Goal: Transaction & Acquisition: Purchase product/service

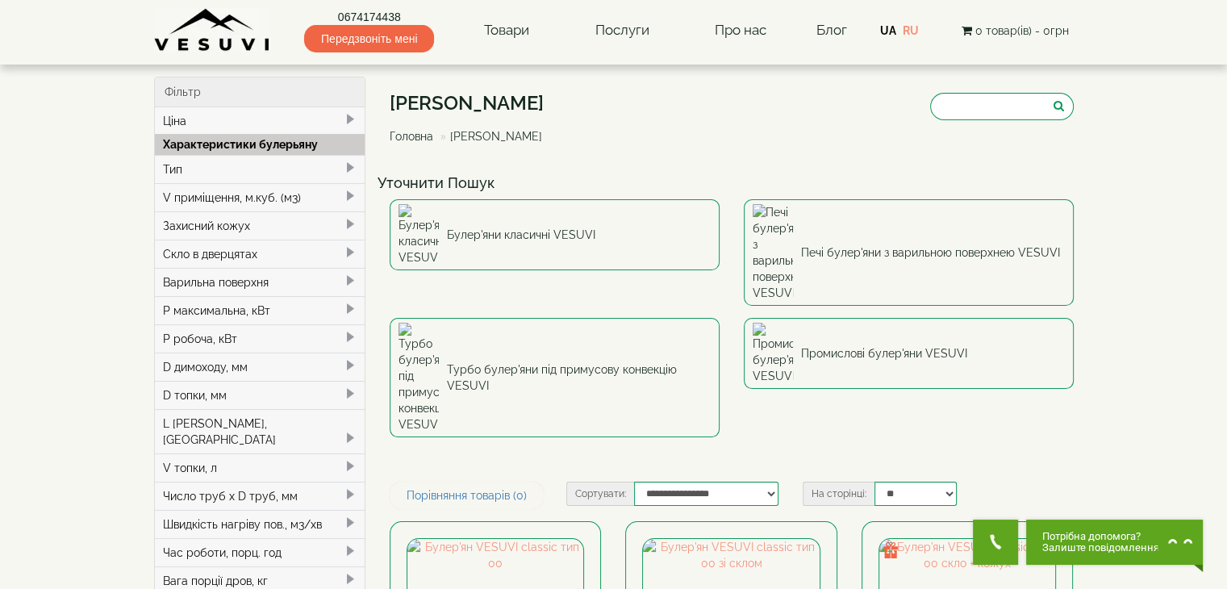
click at [201, 44] on img at bounding box center [212, 30] width 117 height 44
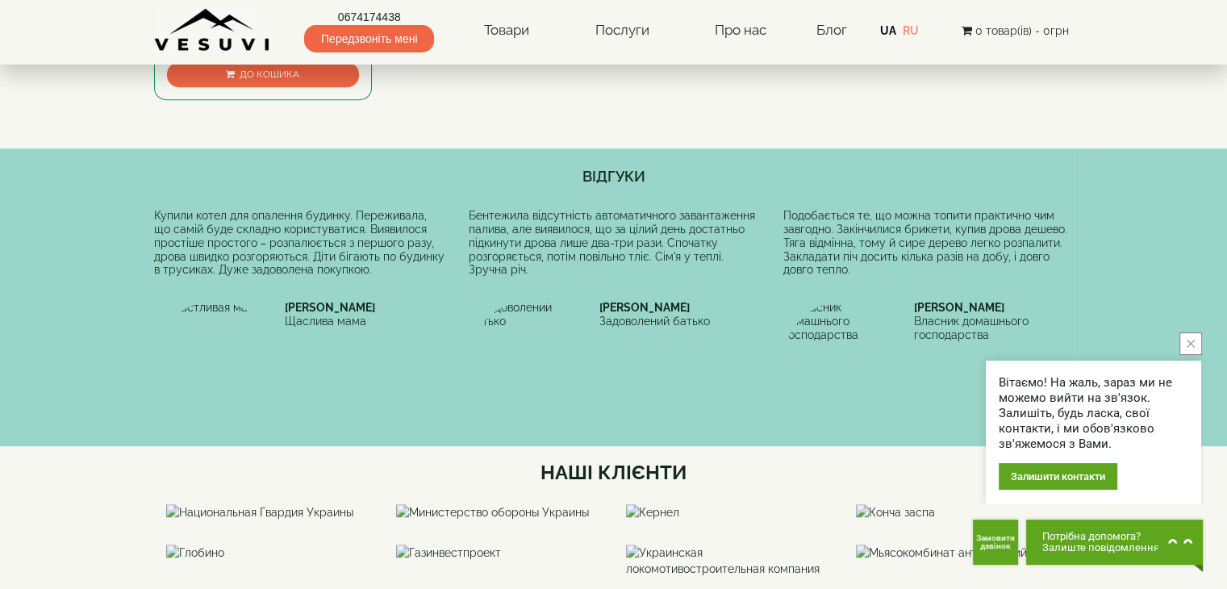
scroll to position [807, 0]
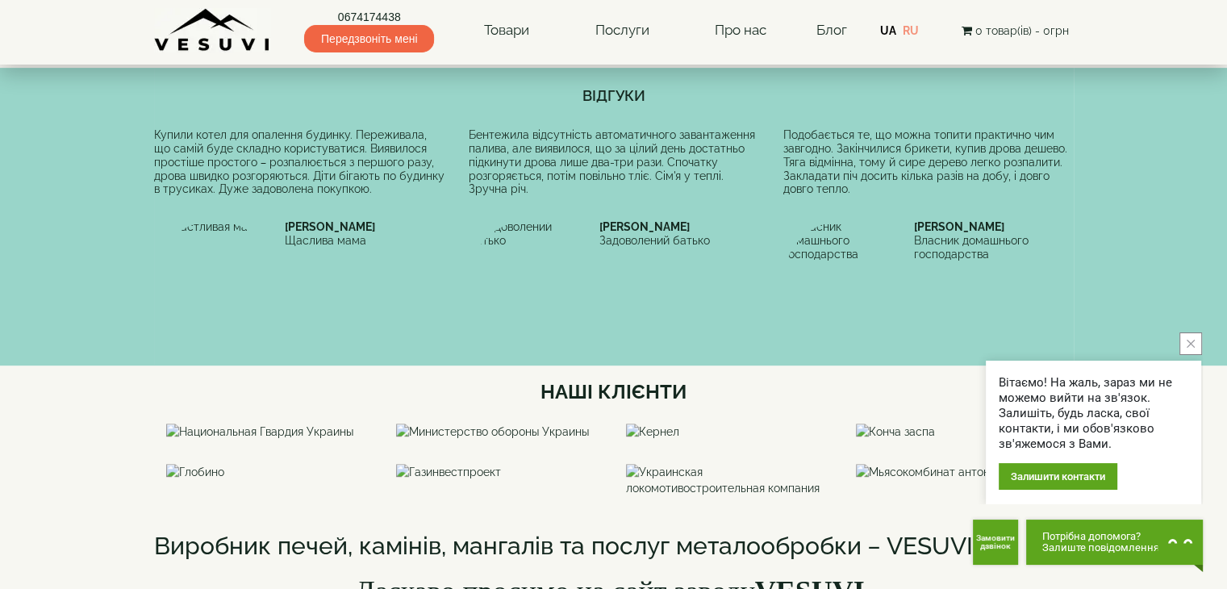
click at [1190, 346] on icon "close button" at bounding box center [1191, 344] width 8 height 8
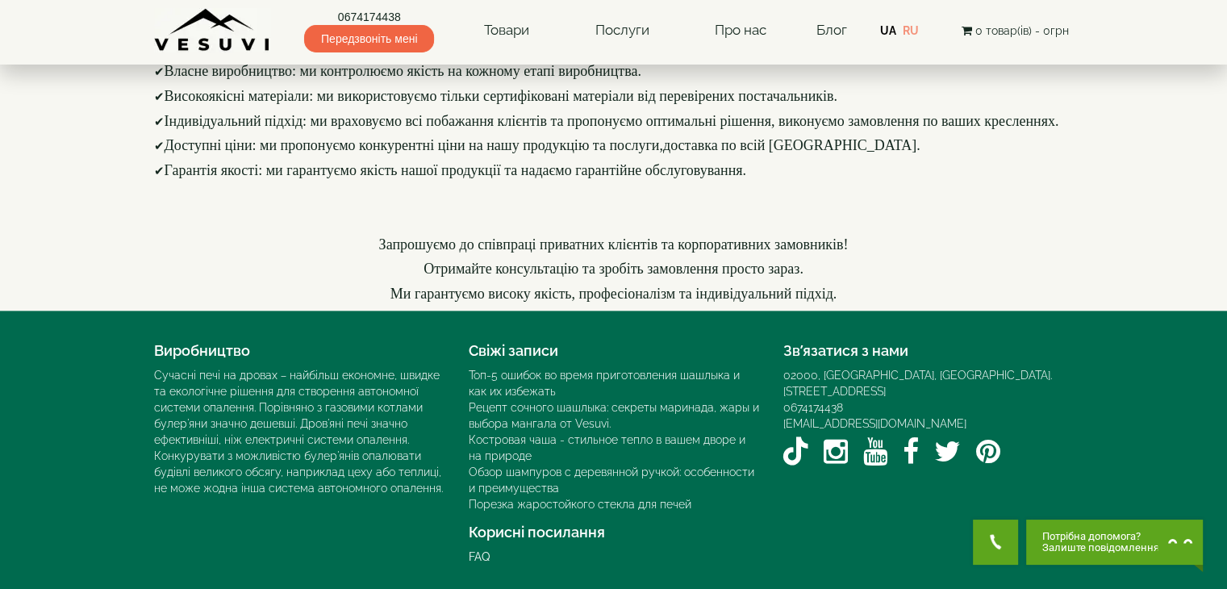
scroll to position [2390, 0]
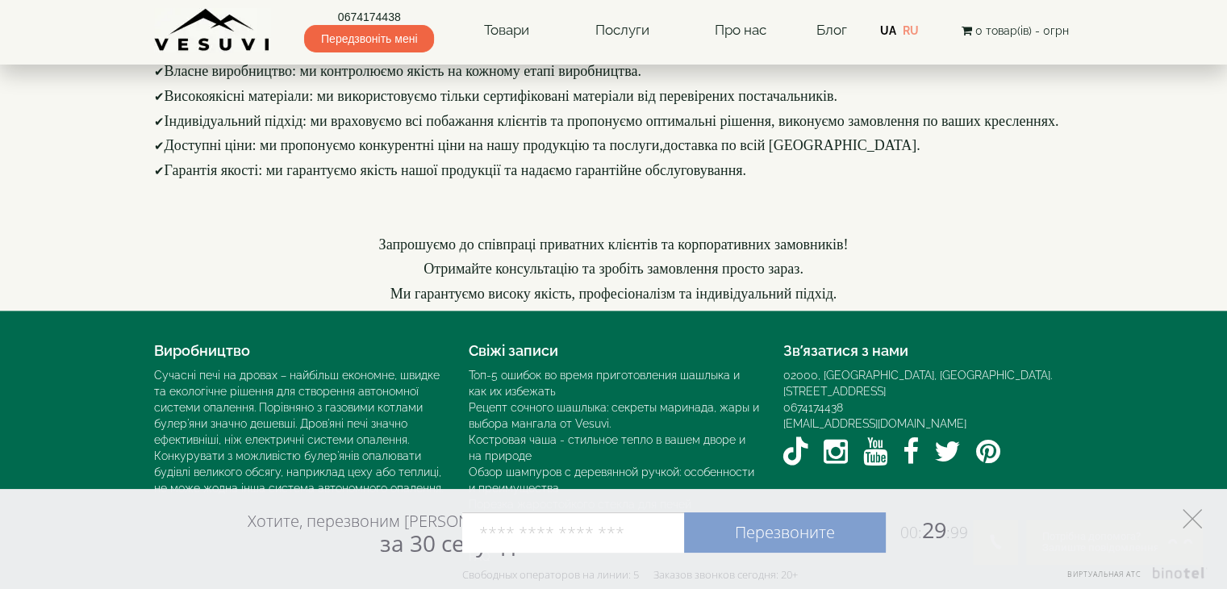
click at [1187, 515] on icon at bounding box center [1192, 518] width 19 height 19
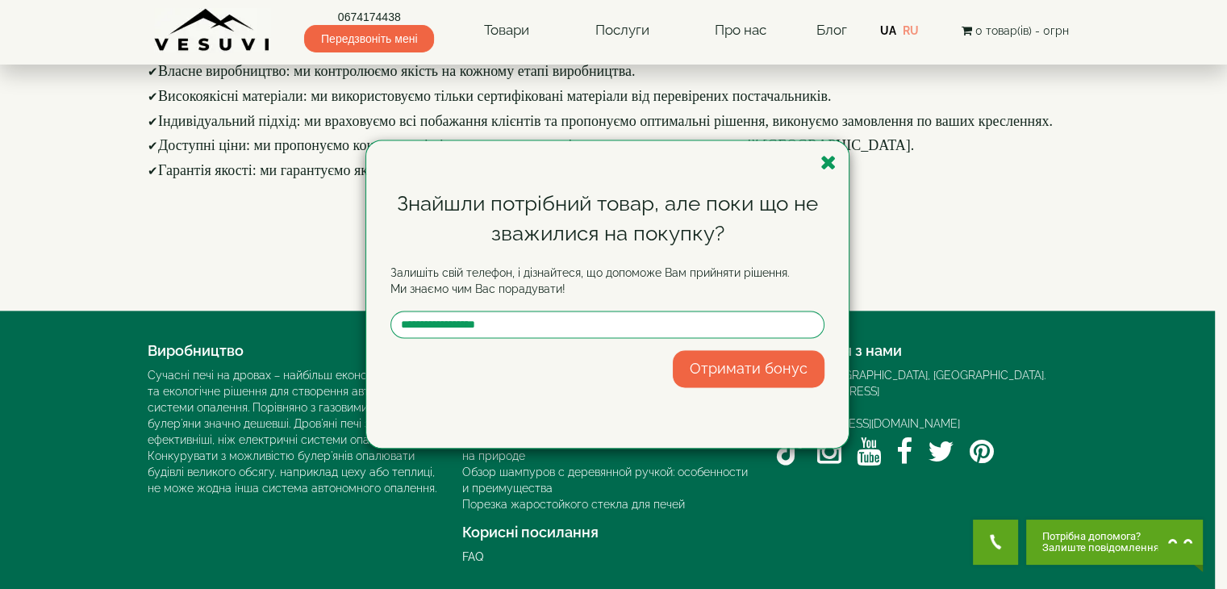
click at [834, 167] on icon "button" at bounding box center [829, 163] width 16 height 20
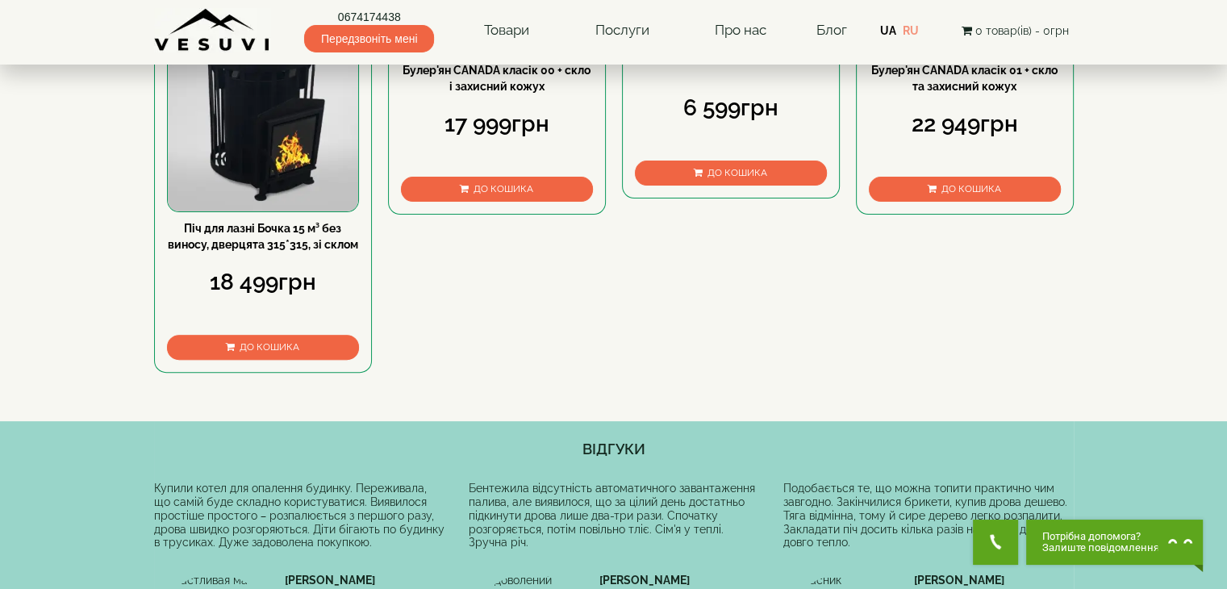
scroll to position [0, 0]
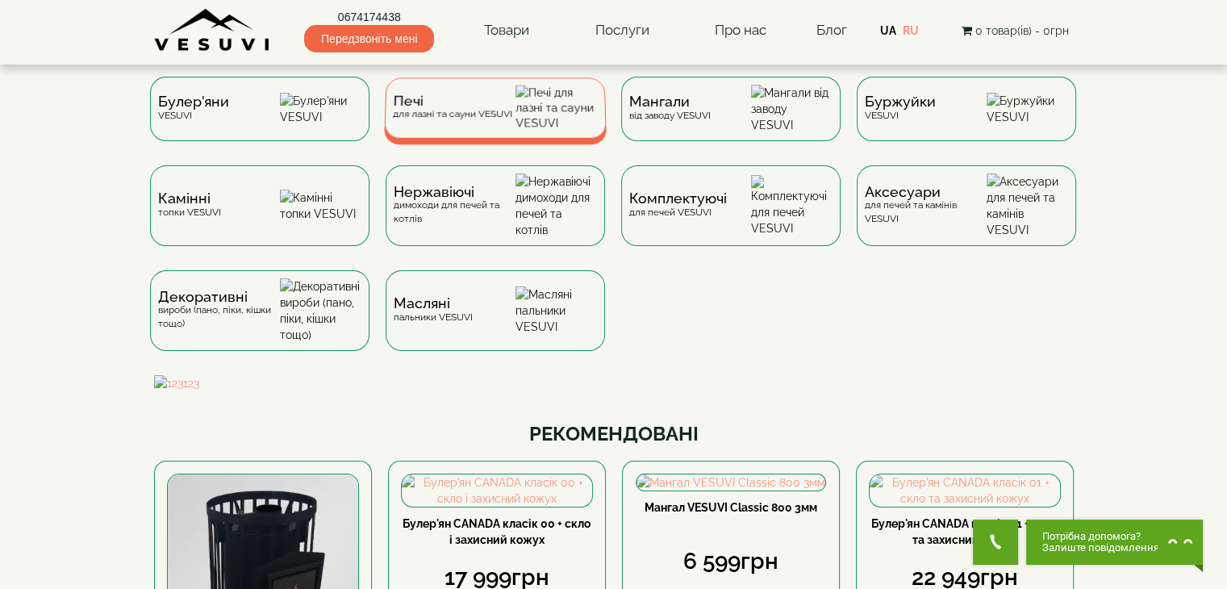
click at [426, 107] on span "Печі" at bounding box center [452, 101] width 119 height 12
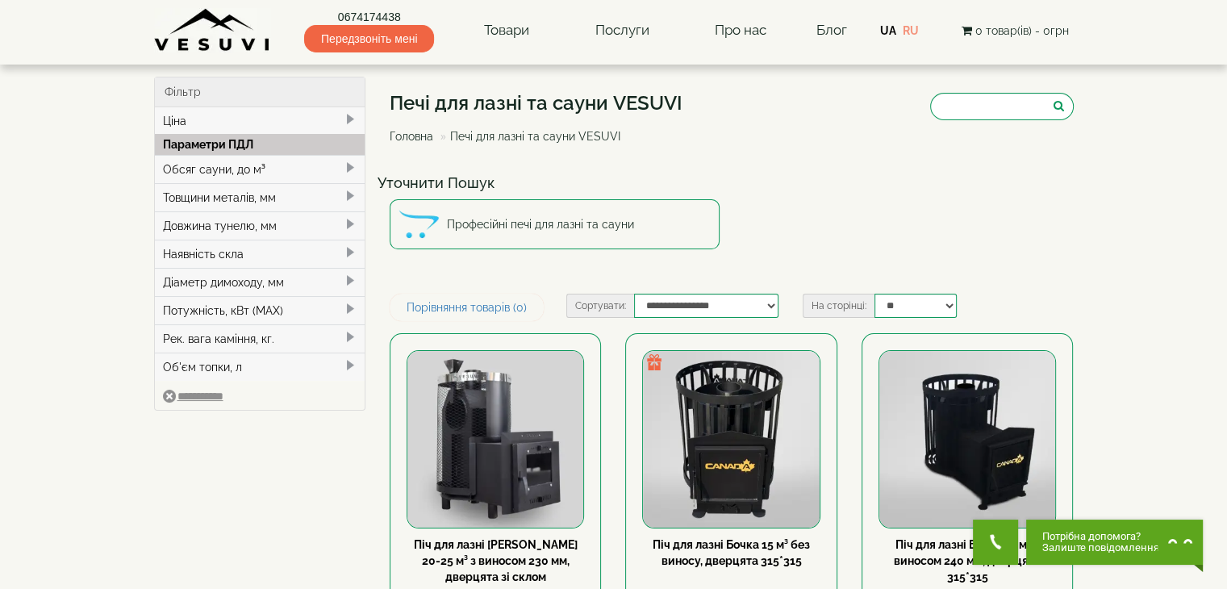
scroll to position [242, 0]
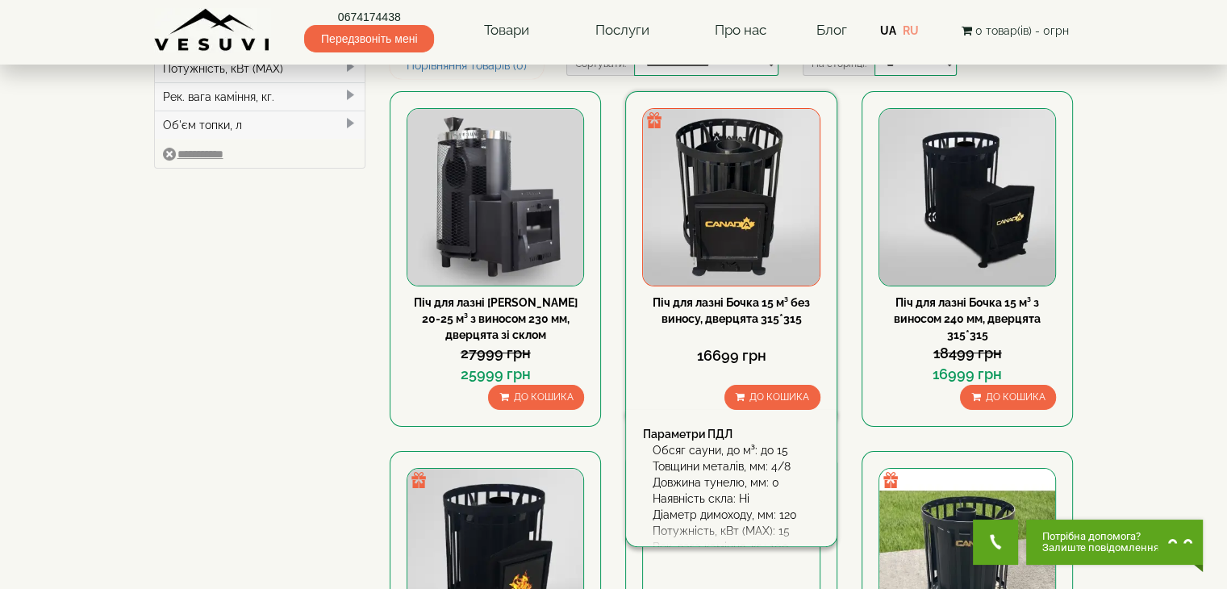
click at [732, 305] on link "Піч для лазні Бочка 15 м³ без виносу, дверцята 315*315" at bounding box center [731, 310] width 157 height 29
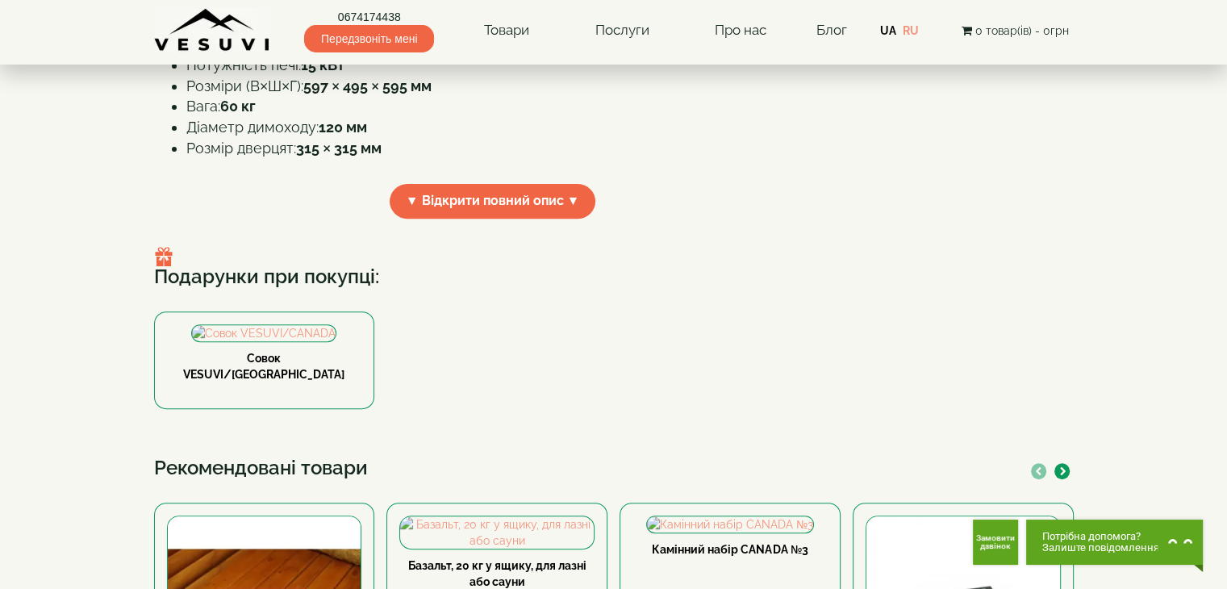
scroll to position [646, 0]
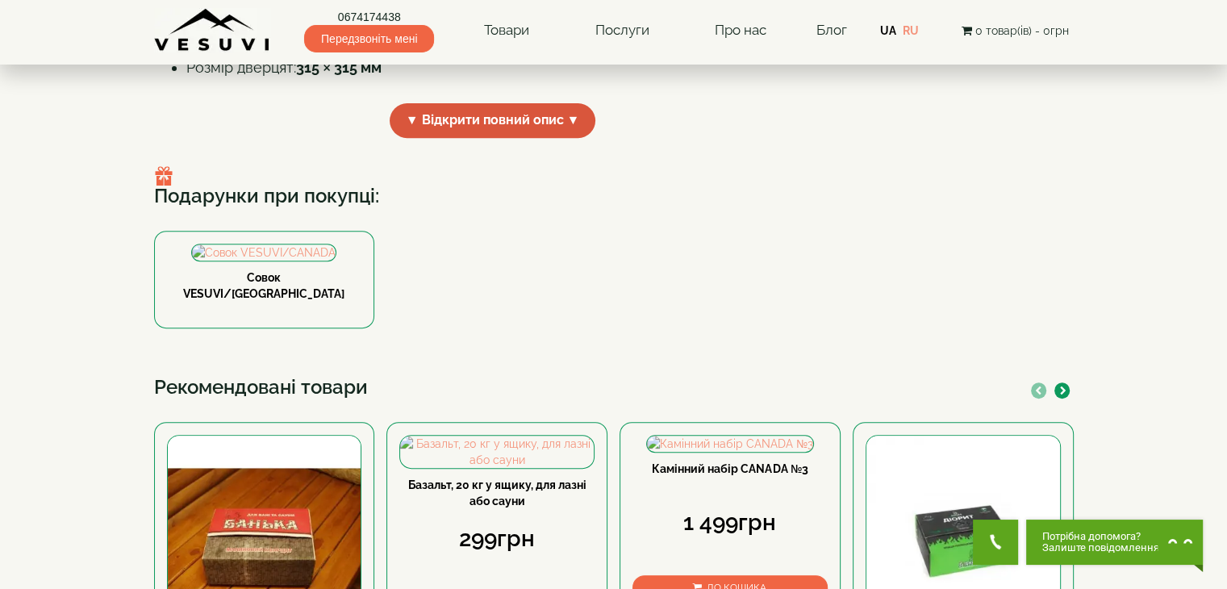
click at [550, 138] on span "▼ Відкрити повний опис ▼" at bounding box center [493, 120] width 207 height 35
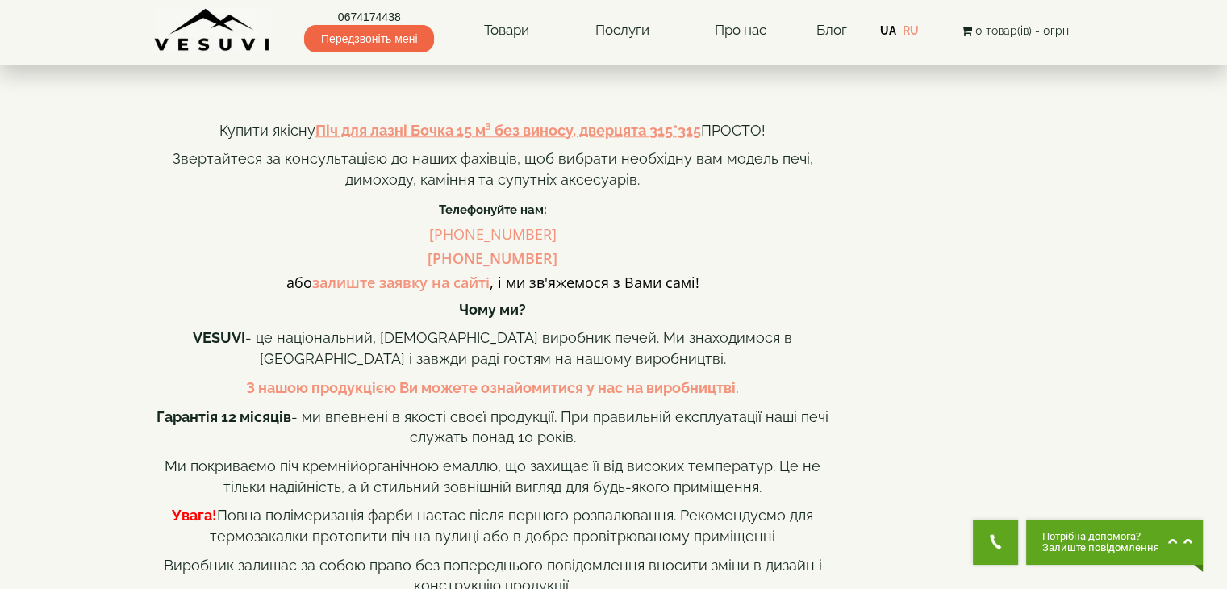
scroll to position [1775, 0]
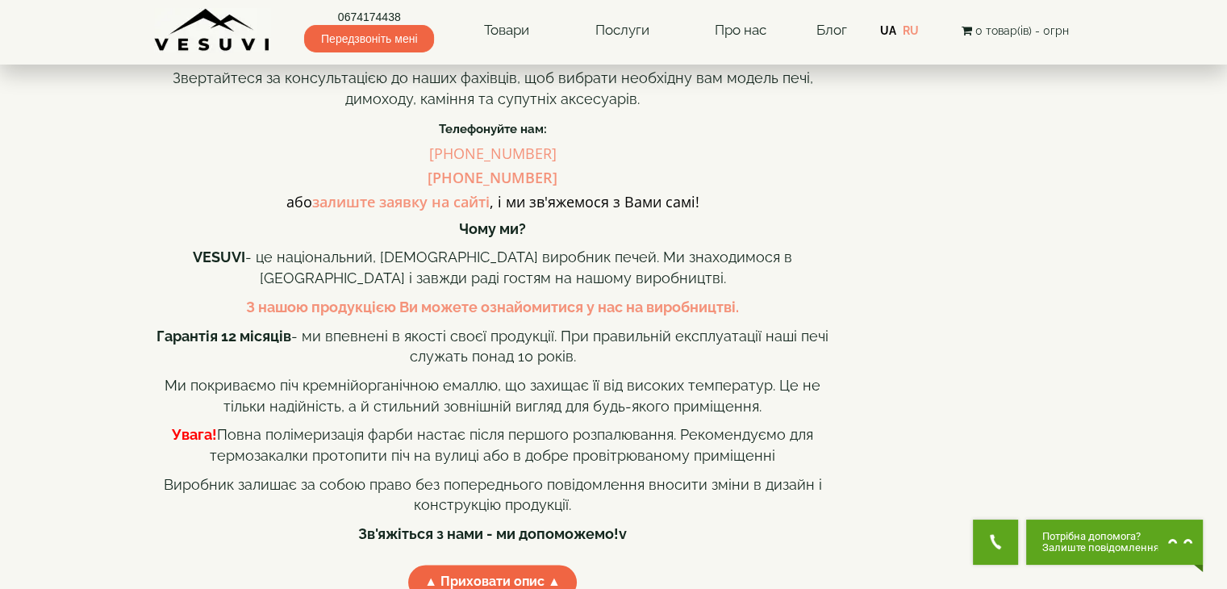
drag, startPoint x: 555, startPoint y: 282, endPoint x: 433, endPoint y: 291, distance: 122.2
click at [433, 162] on h4 "(067) 417-44-38" at bounding box center [493, 154] width 678 height 16
click at [461, 163] on link "(067) 417-44-38" at bounding box center [492, 153] width 127 height 19
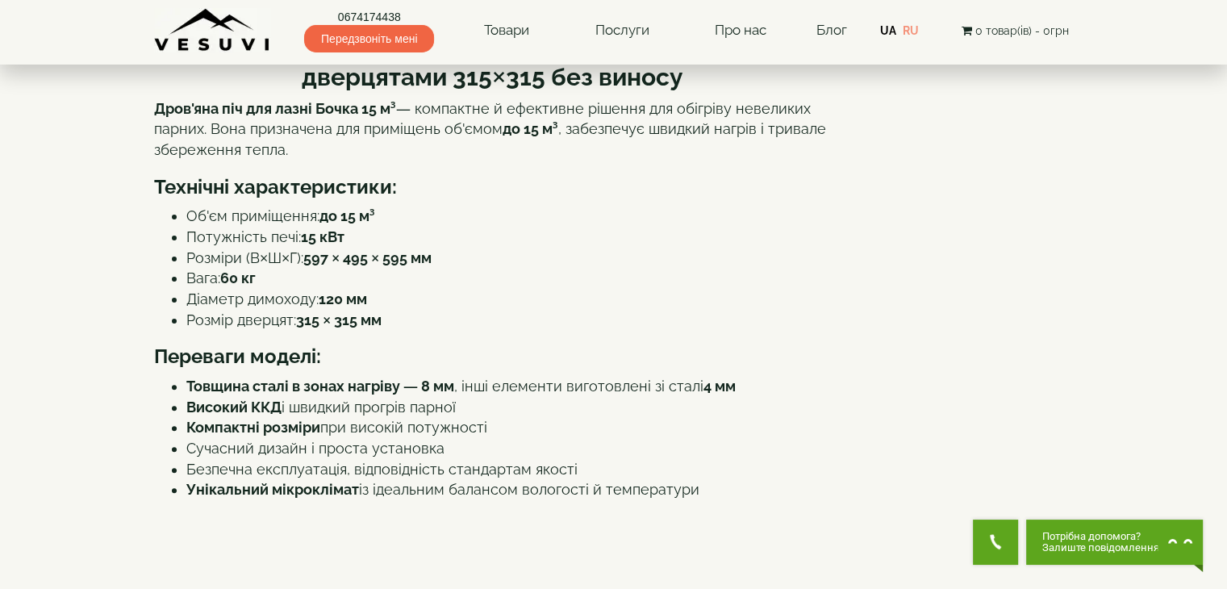
scroll to position [0, 0]
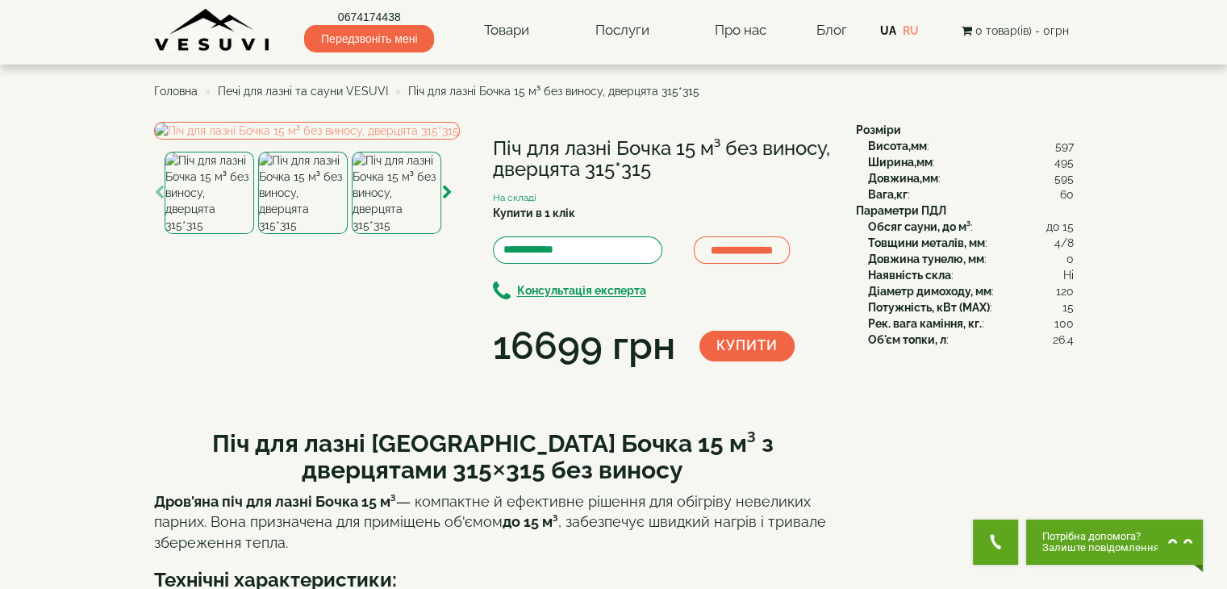
click at [214, 52] on img at bounding box center [212, 30] width 117 height 44
